Goal: Information Seeking & Learning: Learn about a topic

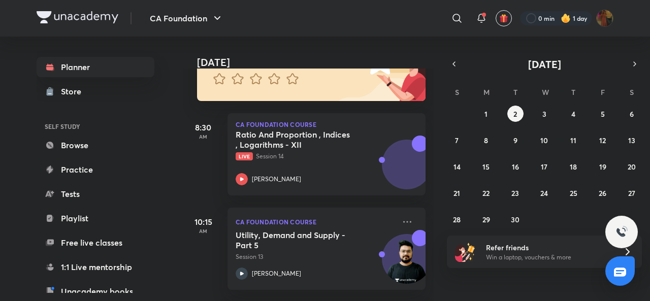
scroll to position [109, 0]
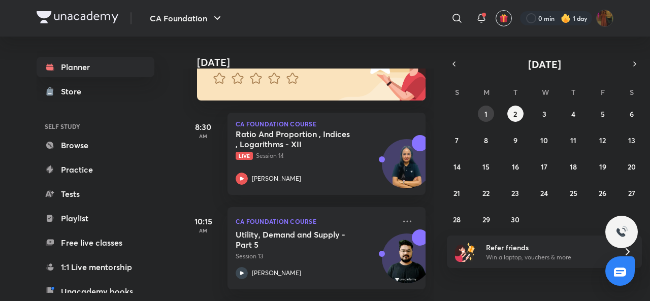
click at [483, 110] on button "1" at bounding box center [486, 114] width 16 height 16
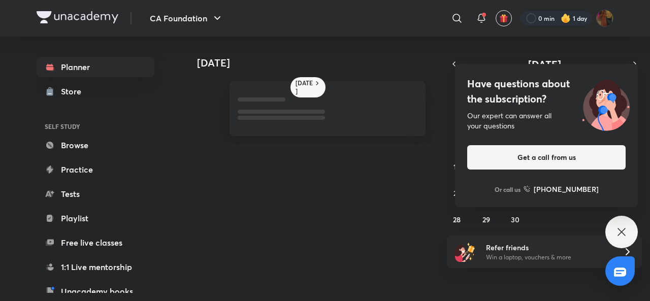
click at [612, 230] on div "Have questions about the subscription? Our expert can answer all your questions…" at bounding box center [621, 232] width 32 height 32
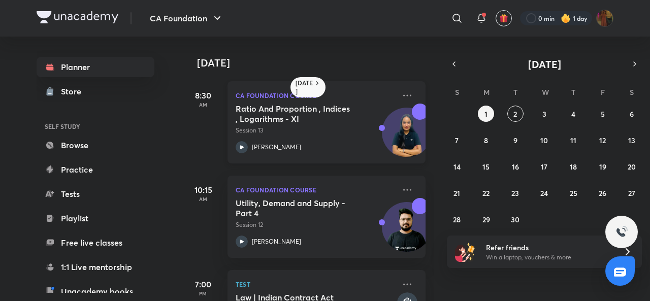
click at [237, 144] on icon at bounding box center [241, 147] width 12 height 12
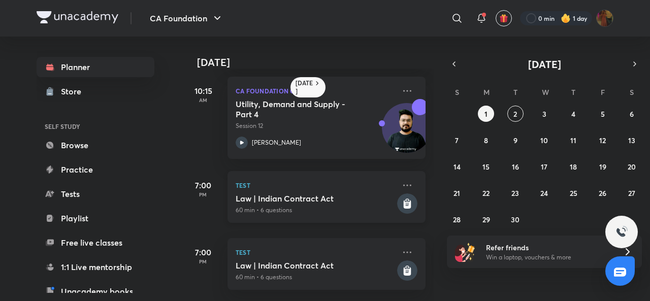
click at [403, 200] on icon at bounding box center [407, 204] width 8 height 9
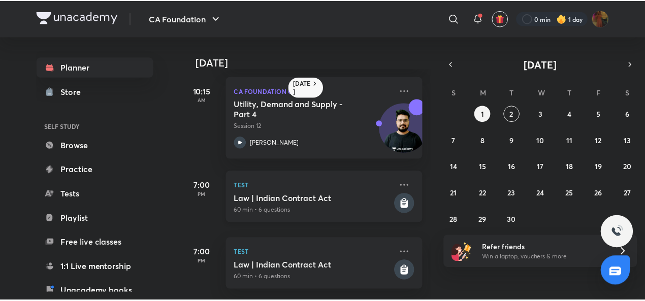
scroll to position [0, 0]
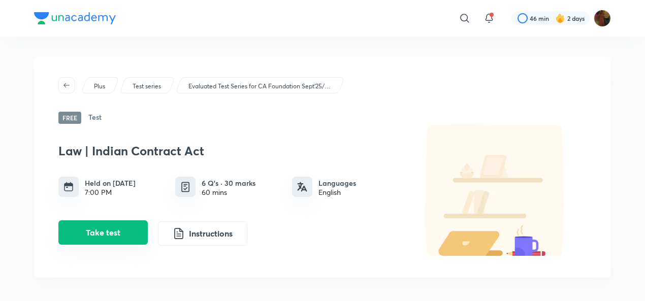
click at [112, 230] on button "Take test" at bounding box center [102, 232] width 89 height 24
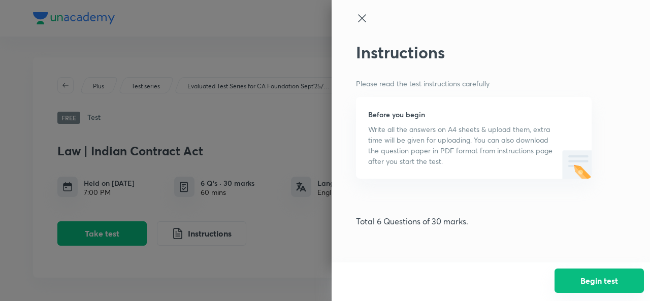
click at [613, 275] on button "Begin test" at bounding box center [598, 280] width 89 height 24
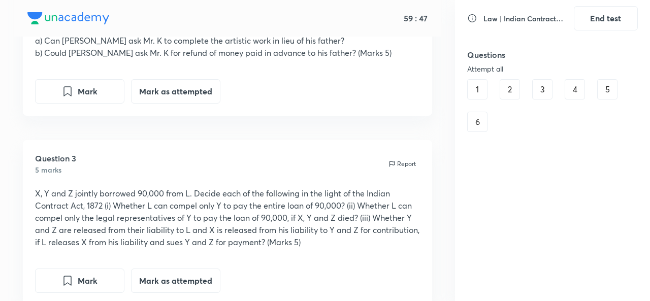
scroll to position [339, 0]
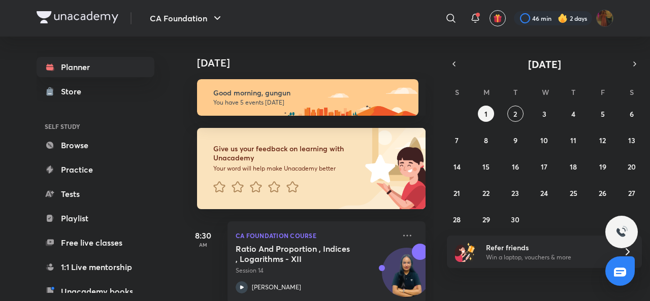
scroll to position [341, 0]
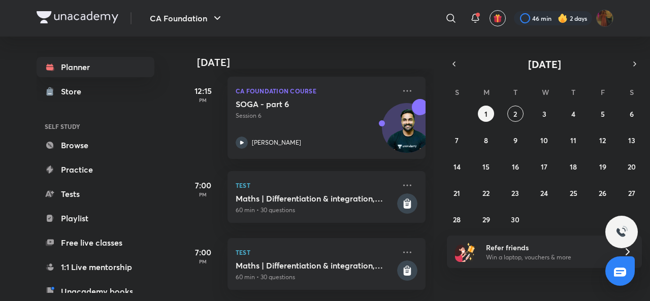
click at [517, 103] on div "S M T W T F S 31 1 2 3 4 5 6 7 8 9 10 11 12 13 14 15 16 17 18 19 20 21 22 23 24…" at bounding box center [544, 155] width 195 height 144
click at [517, 109] on button "2" at bounding box center [515, 114] width 16 height 16
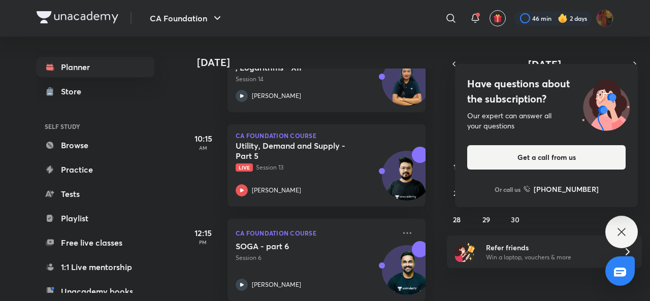
scroll to position [189, 0]
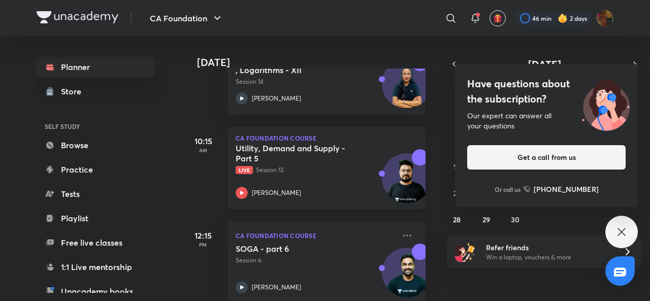
click at [232, 188] on div "CA Foundation Course Utility, Demand and Supply - Part 5 Live Session 13 [PERSO…" at bounding box center [326, 168] width 198 height 82
click at [246, 188] on div "Planner Store SELF STUDY Browse Practice Tests Playlist Free live classes 1:1 L…" at bounding box center [325, 169] width 577 height 264
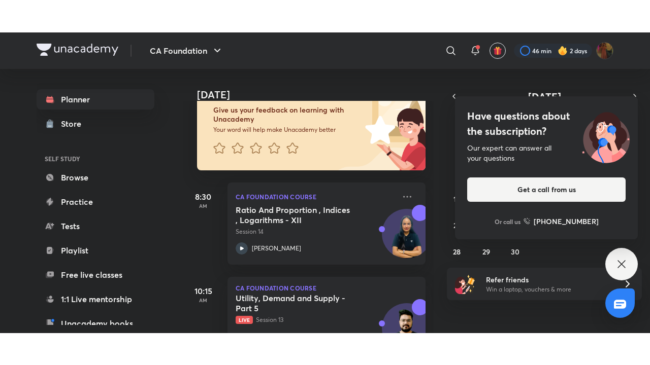
scroll to position [72, 0]
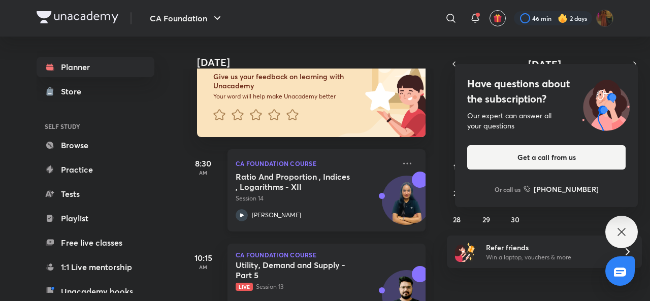
click at [240, 217] on icon at bounding box center [241, 215] width 12 height 12
